Goal: Task Accomplishment & Management: Use online tool/utility

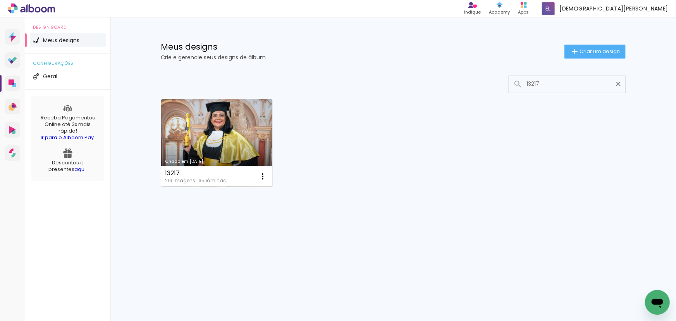
type input "13217"
type paper-input "13217"
click at [239, 147] on link "Criado em 14/08/25" at bounding box center [216, 143] width 111 height 88
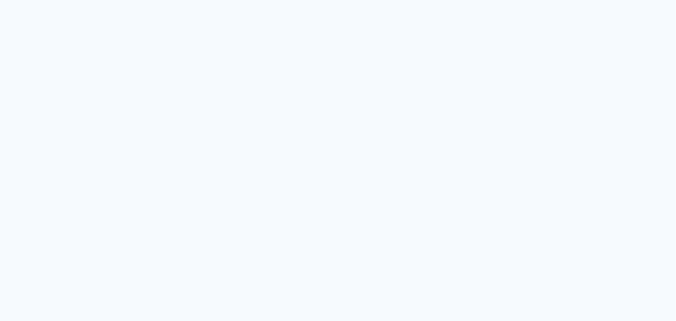
click at [639, 133] on quentale-app at bounding box center [338, 160] width 676 height 321
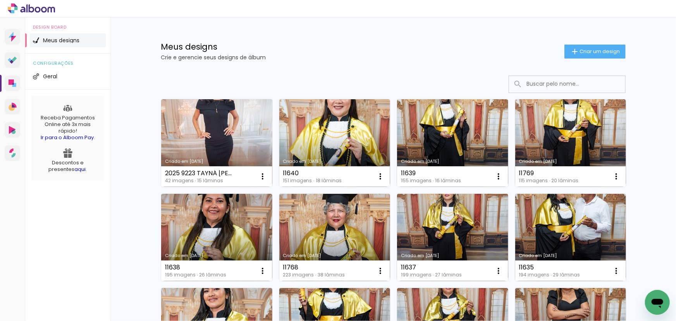
click at [536, 88] on input at bounding box center [578, 84] width 110 height 16
paste input "13219"
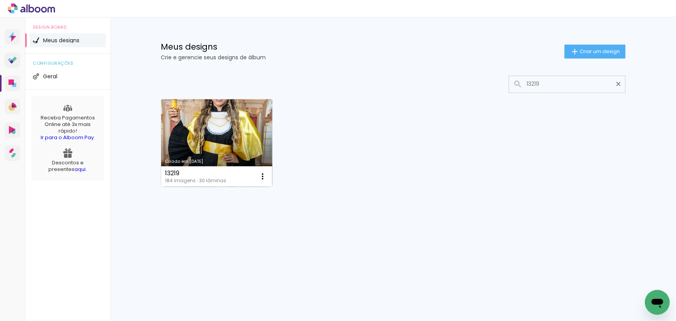
type input "13219"
type paper-input "13219"
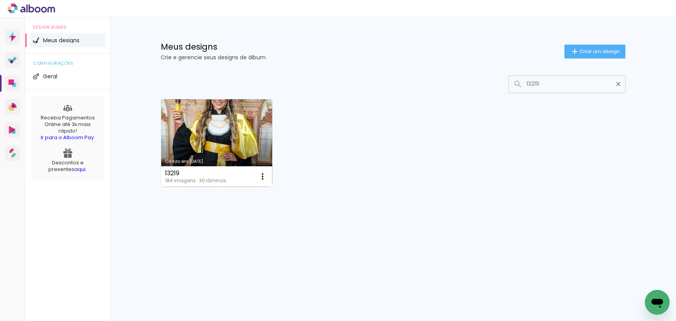
click at [214, 109] on link "Criado em [DATE]" at bounding box center [216, 143] width 111 height 88
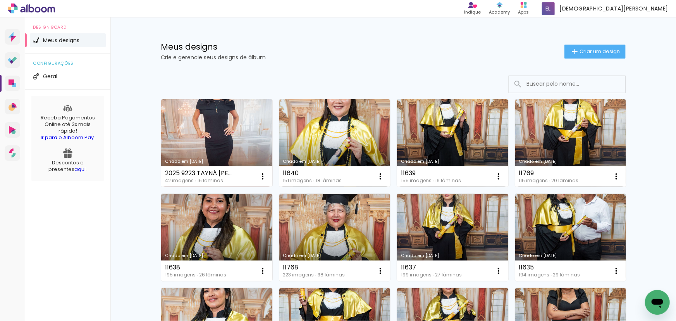
click at [503, 41] on div "Meus designs Crie e gerencie seus designs de álbum Criar um design" at bounding box center [393, 42] width 504 height 50
click at [564, 86] on input at bounding box center [578, 84] width 110 height 16
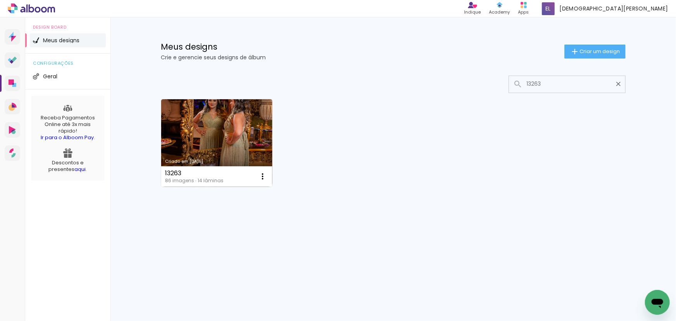
click at [564, 86] on input "13263" at bounding box center [571, 84] width 97 height 16
type input "13263"
type paper-input "13263"
click at [277, 155] on div "Criado em 15/08/25 13263 86 imagens ∙ 14 lâminas Abrir Fazer uma cópia Excluir" at bounding box center [393, 142] width 472 height 95
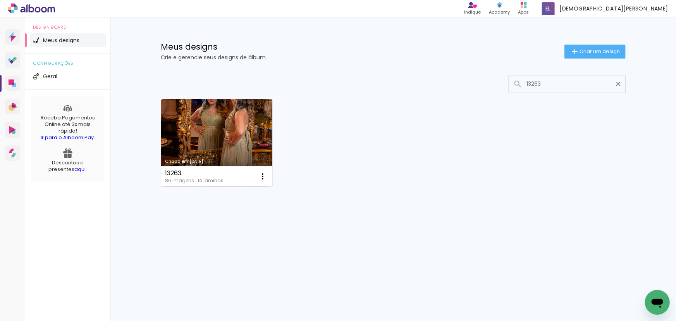
click at [247, 157] on link "Criado em [DATE]" at bounding box center [216, 143] width 111 height 88
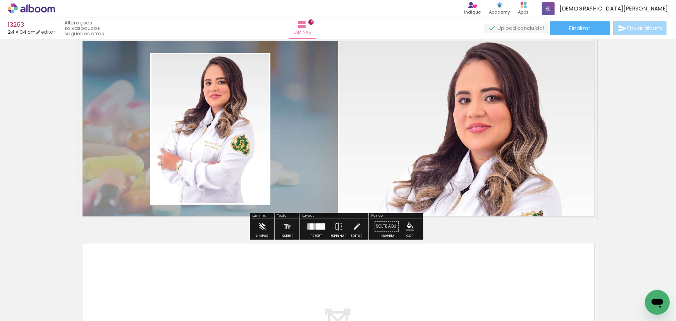
scroll to position [2856, 0]
click at [569, 35] on div "13263 24 × 34 cm editar poucos segundos atrás. Lâminas 15 Finalizar Enviar álbum" at bounding box center [338, 19] width 676 height 39
click at [570, 34] on paper-button "Finalizar" at bounding box center [580, 28] width 60 height 14
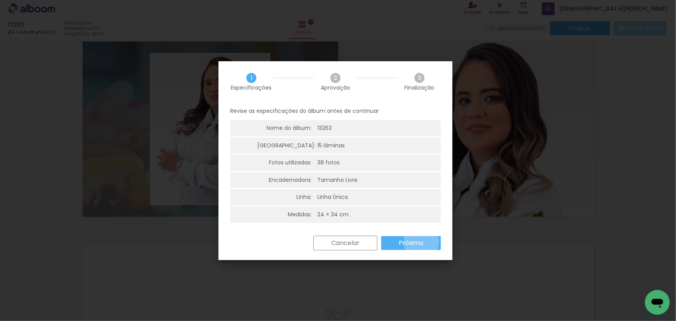
click at [0, 0] on slot "Próximo" at bounding box center [0, 0] width 0 height 0
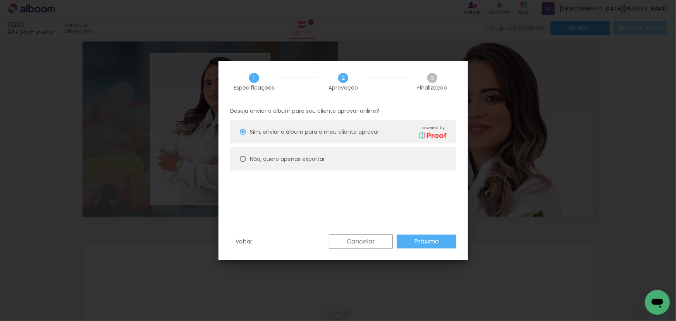
click at [0, 0] on slot "Não, quero apenas exportar" at bounding box center [0, 0] width 0 height 0
type paper-radio-button "on"
click at [406, 241] on paper-button "Próximo" at bounding box center [427, 241] width 60 height 14
type input "Alta, 300 DPI"
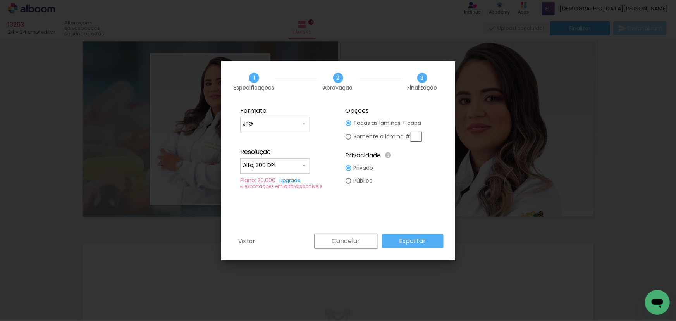
click at [0, 0] on slot "Exportar" at bounding box center [0, 0] width 0 height 0
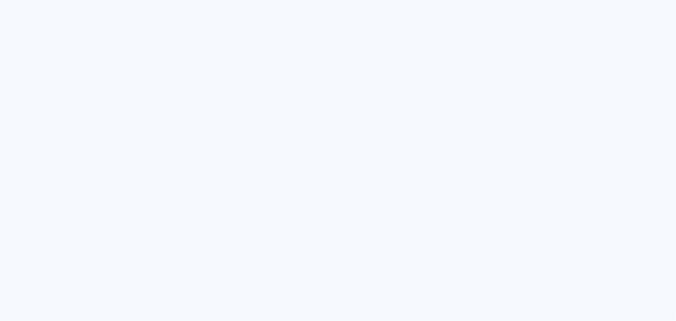
type input "Todas as fotos"
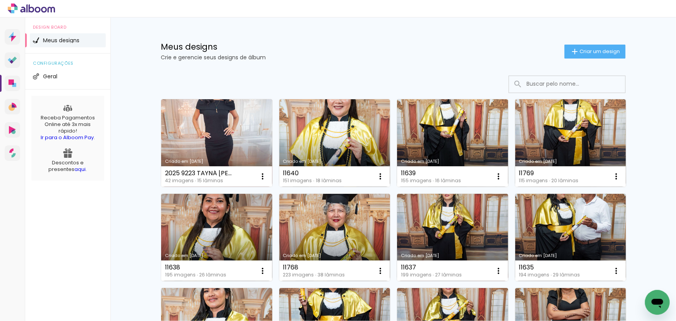
click at [507, 66] on div "Meus designs Crie e gerencie seus designs de álbum Criar um design" at bounding box center [393, 42] width 504 height 50
click at [524, 83] on input at bounding box center [578, 84] width 110 height 16
paste input "13283"
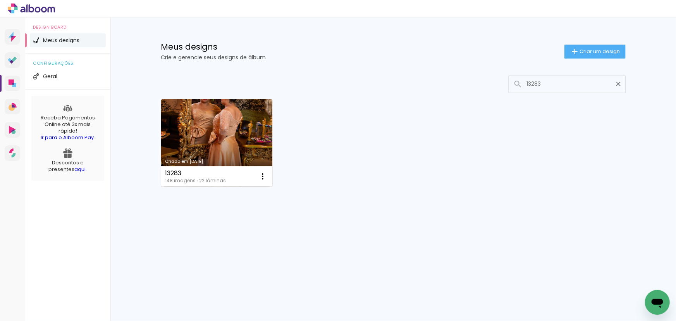
type input "13283"
type paper-input "13283"
click at [203, 180] on div "148 imagens ∙ 22 lâminas" at bounding box center [195, 180] width 61 height 5
click at [227, 151] on link "Criado em [DATE]" at bounding box center [216, 143] width 111 height 88
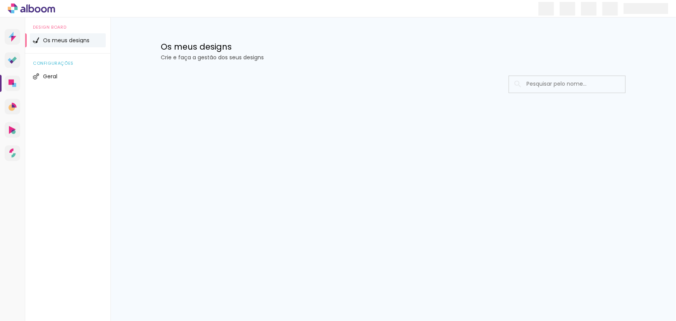
type input "Todas as fotos"
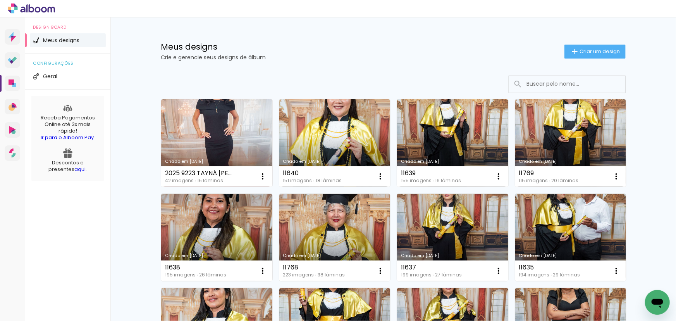
click at [565, 83] on input at bounding box center [578, 84] width 110 height 16
paste input "10070"
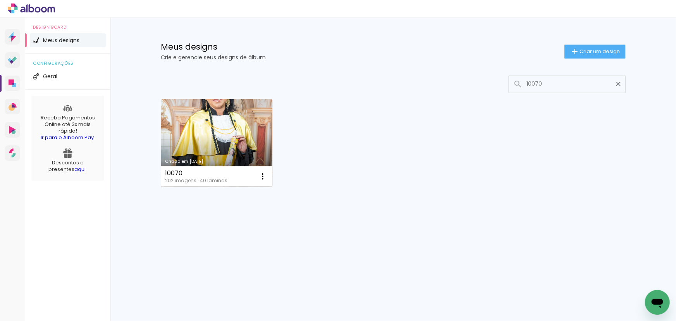
type input "10070"
type paper-input "10070"
click at [215, 124] on link "Criado em [DATE]" at bounding box center [216, 143] width 111 height 88
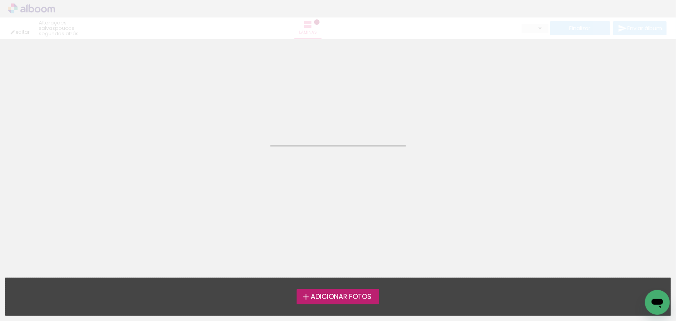
click at [215, 124] on neon-animated-pages "Confirmar Cancelar" at bounding box center [338, 180] width 676 height 282
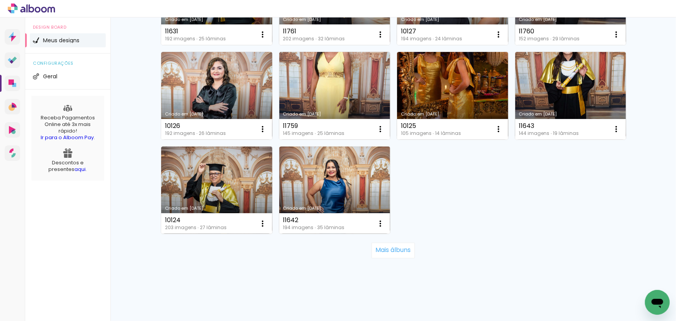
scroll to position [520, 0]
click at [0, 0] on slot "Mais álbuns" at bounding box center [0, 0] width 0 height 0
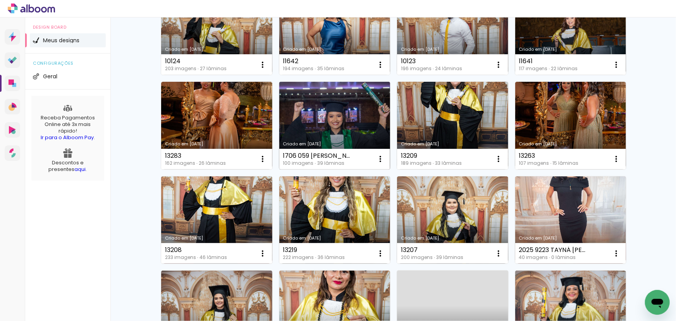
scroll to position [661, 0]
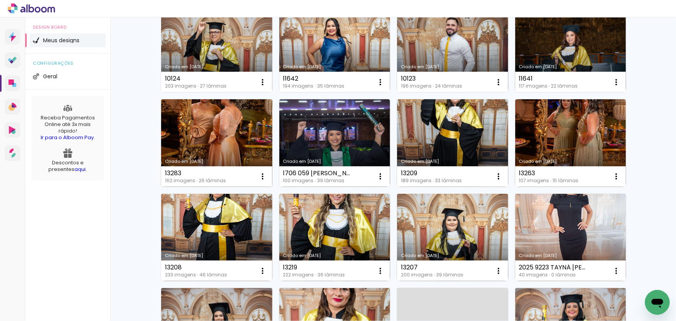
click at [193, 135] on link "Criado em [DATE]" at bounding box center [216, 143] width 111 height 88
